Goal: Information Seeking & Learning: Learn about a topic

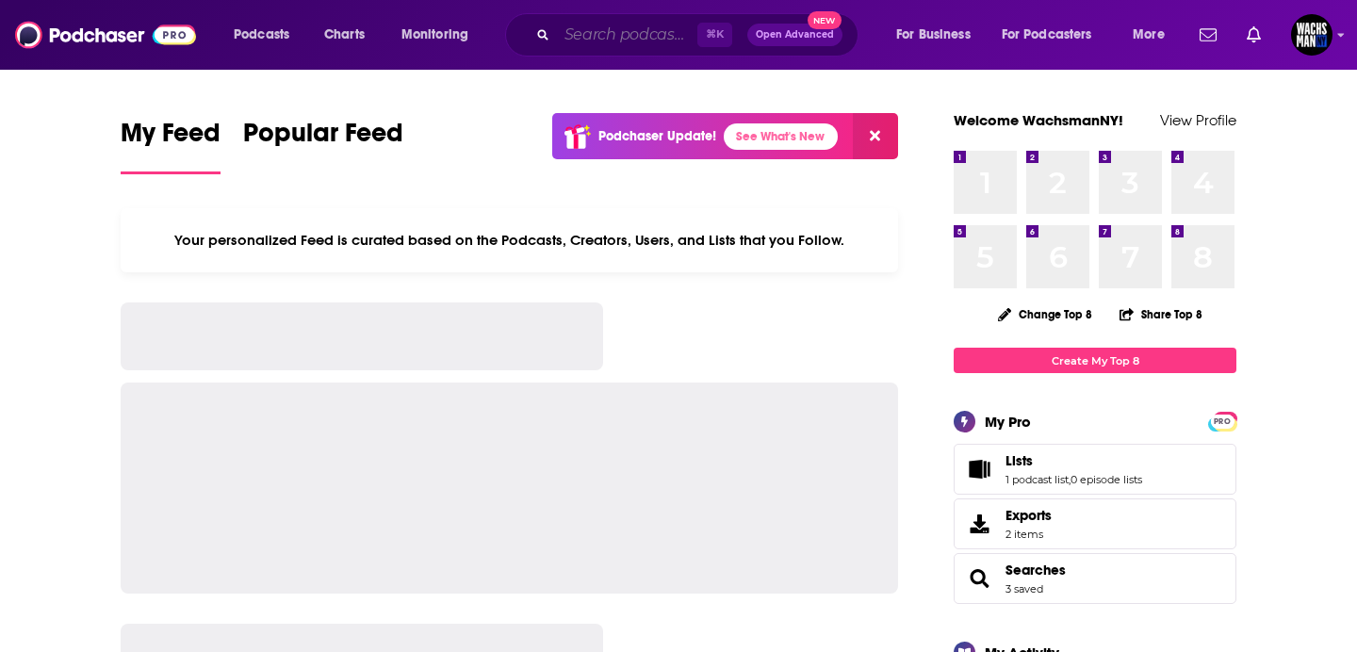
click at [578, 26] on input "Search podcasts, credits, & more..." at bounding box center [627, 35] width 140 height 30
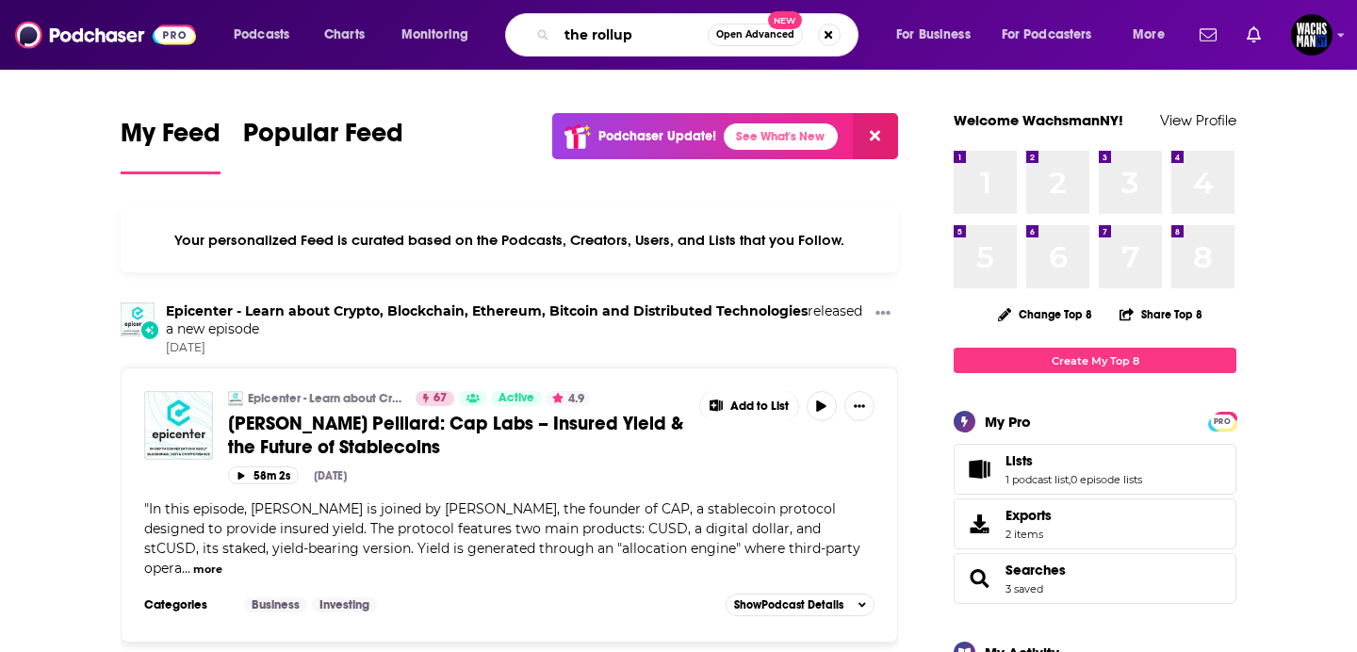
type input "the rollup"
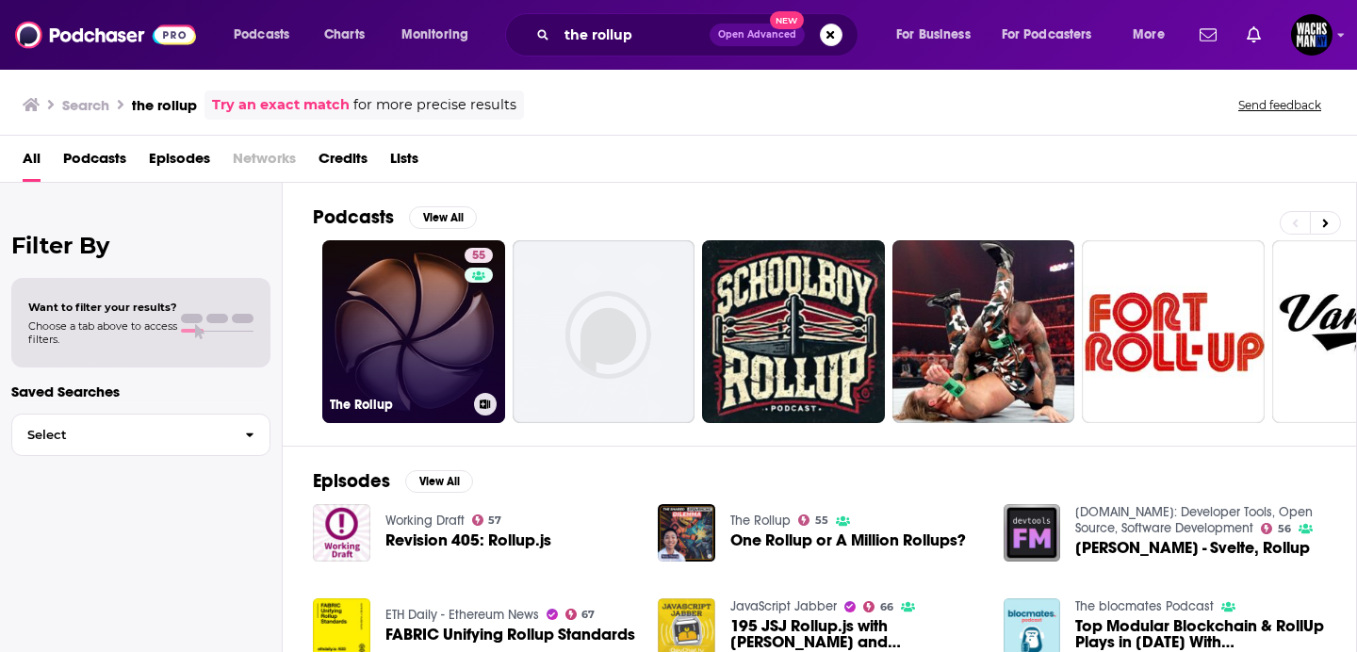
click at [424, 318] on link "55 The Rollup" at bounding box center [413, 331] width 183 height 183
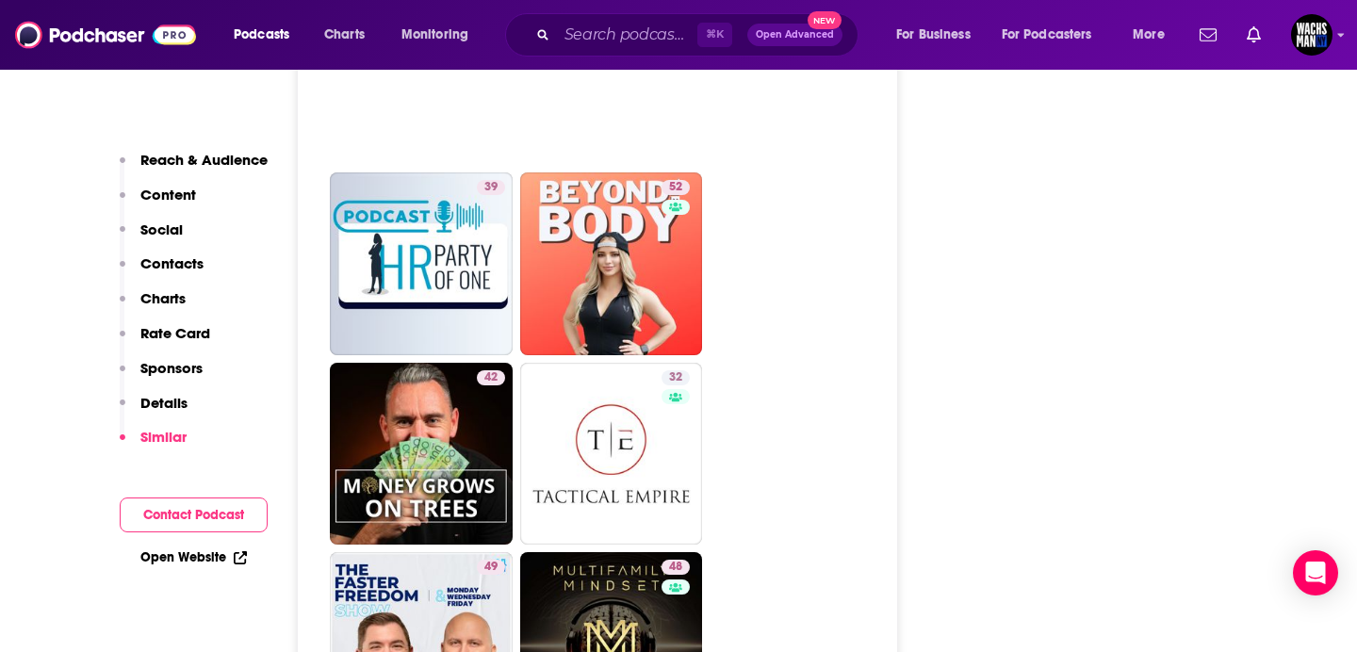
scroll to position [3734, 0]
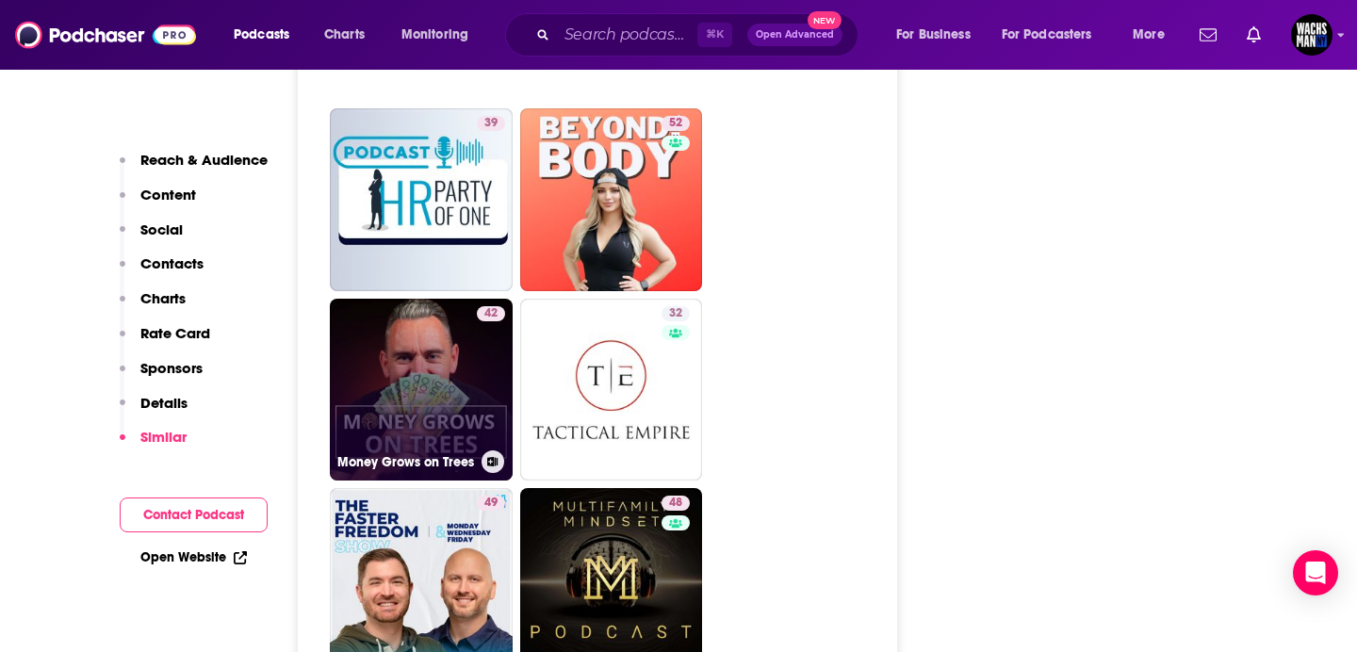
click at [399, 299] on link "42 Money Grows on Trees" at bounding box center [421, 390] width 183 height 183
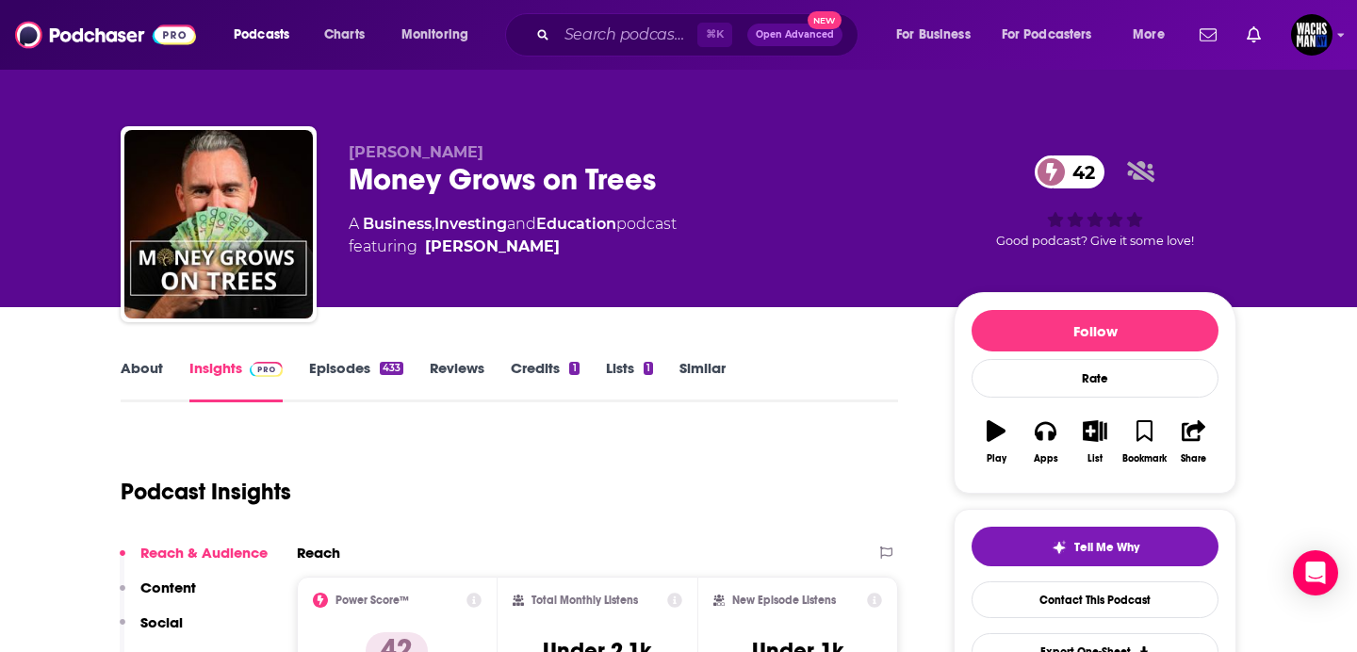
type input "[URL][DOMAIN_NAME]"
